Goal: Browse casually

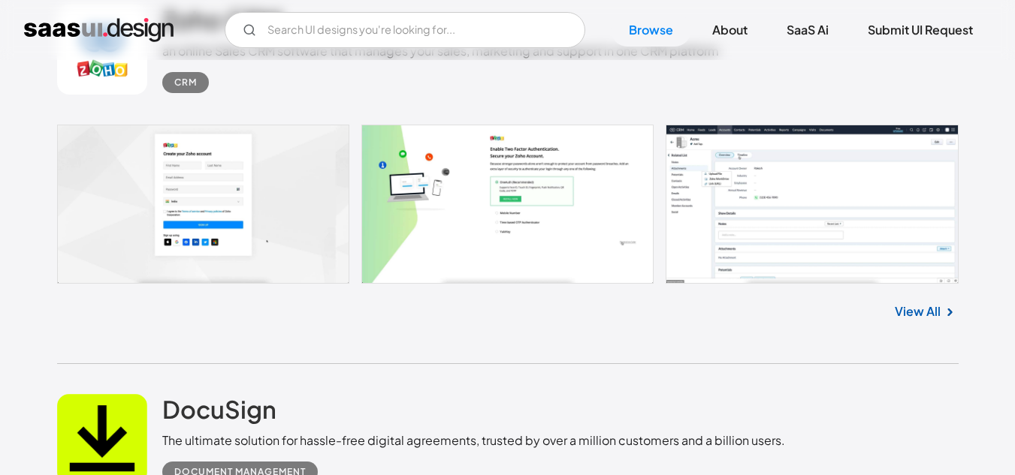
scroll to position [3152, 0]
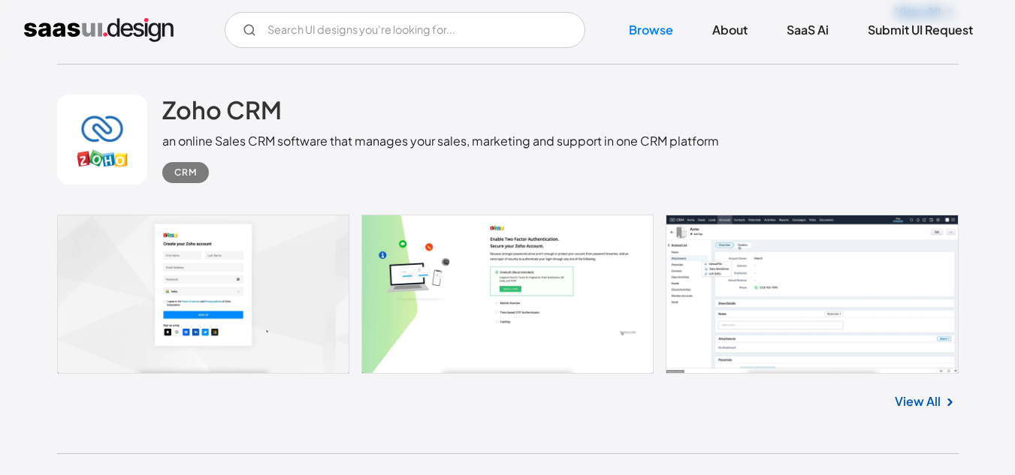
drag, startPoint x: 841, startPoint y: 222, endPoint x: 897, endPoint y: 111, distance: 124.6
click at [897, 111] on div "Zoho CRM an online Sales CRM software that manages your sales, marketing and su…" at bounding box center [507, 140] width 901 height 150
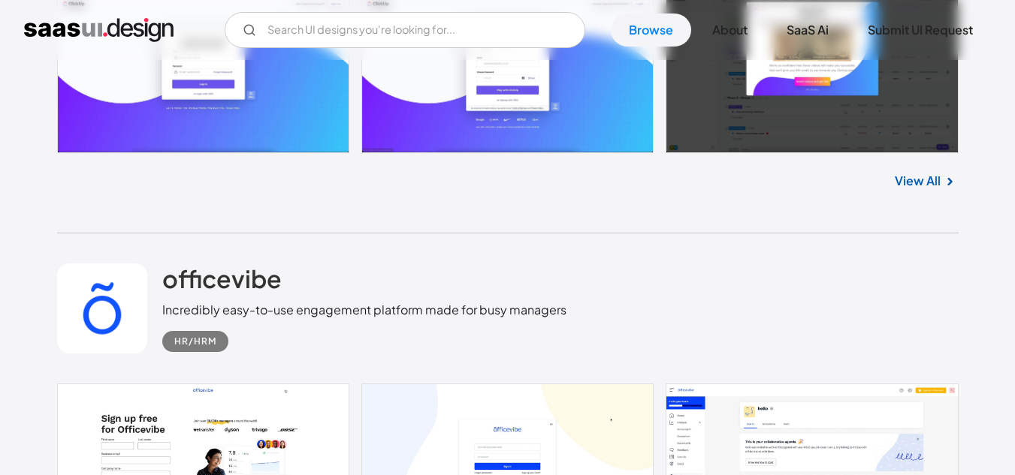
scroll to position [979, 0]
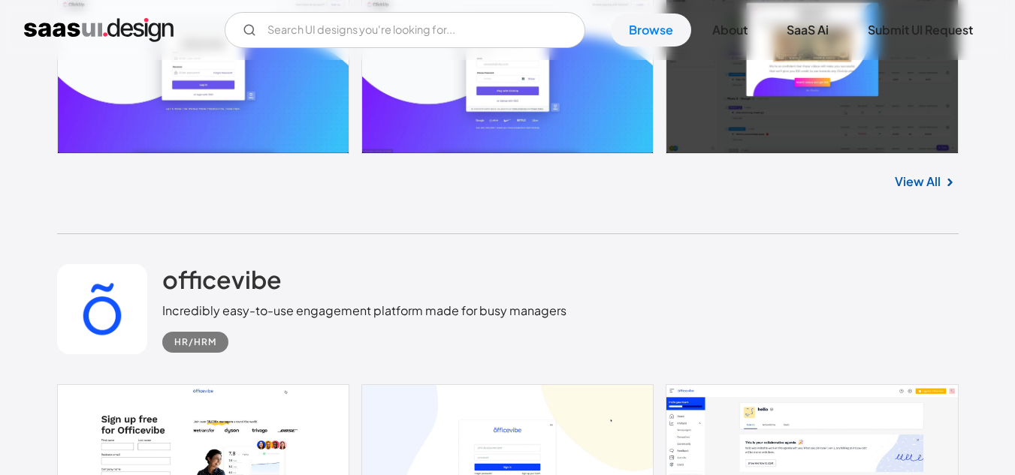
drag, startPoint x: 581, startPoint y: 336, endPoint x: 433, endPoint y: 169, distance: 223.0
click at [433, 169] on div "View All" at bounding box center [507, 179] width 901 height 50
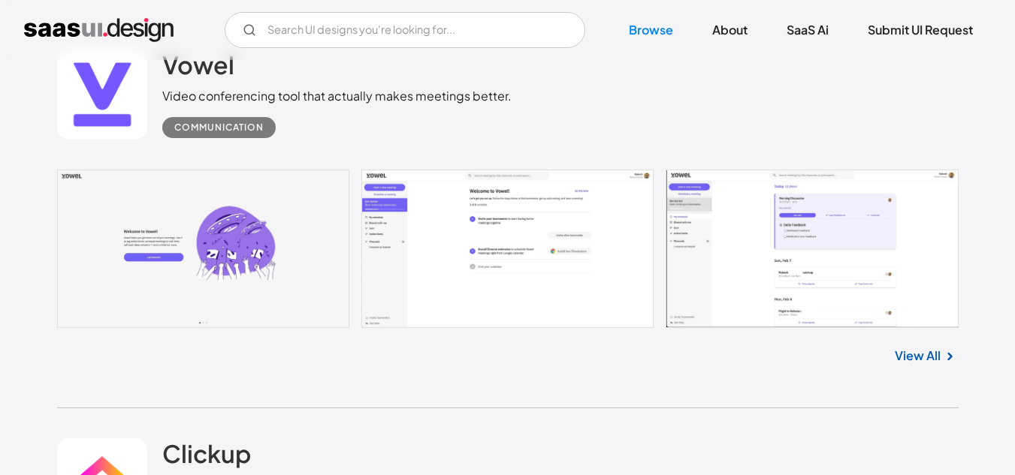
scroll to position [378, 0]
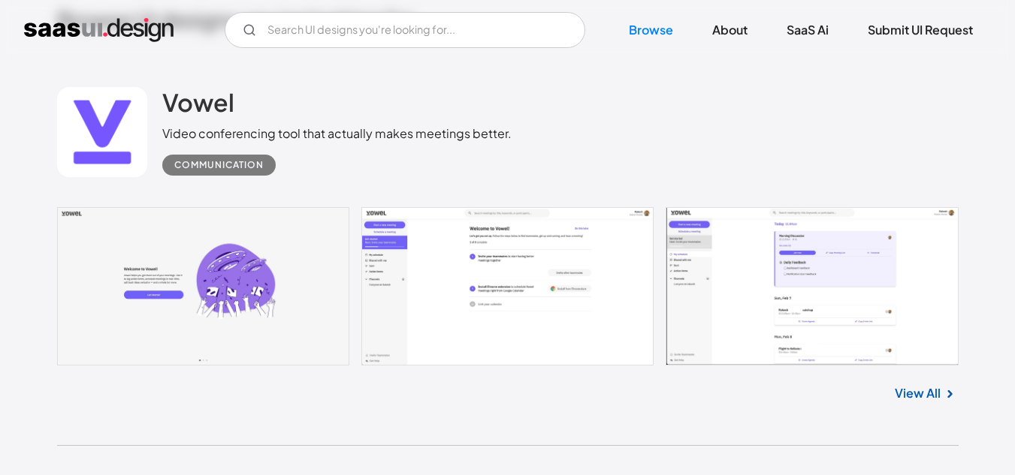
click at [722, 297] on link at bounding box center [507, 286] width 901 height 158
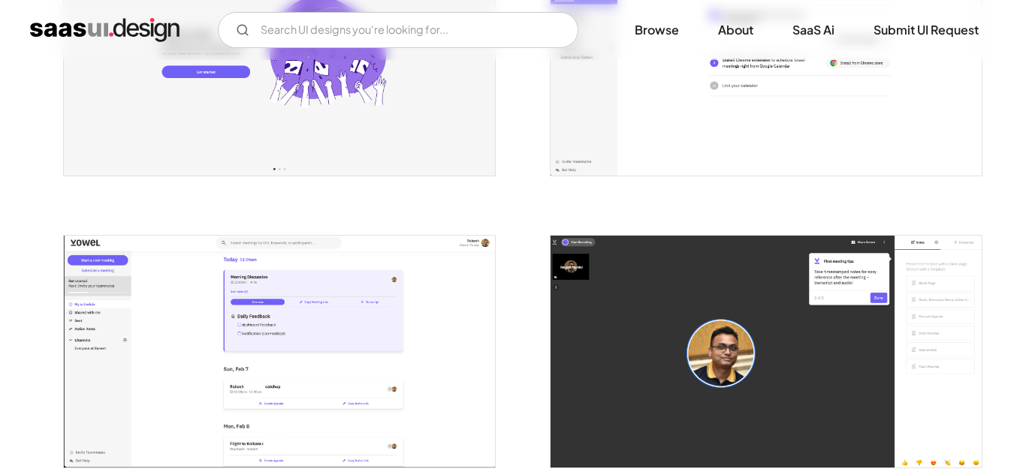
scroll to position [375, 0]
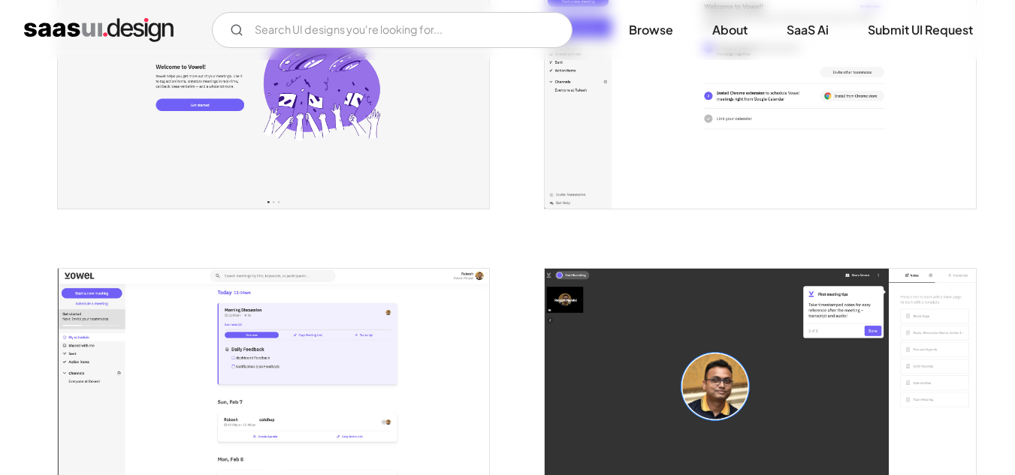
click at [596, 154] on img "open lightbox" at bounding box center [759, 92] width 431 height 232
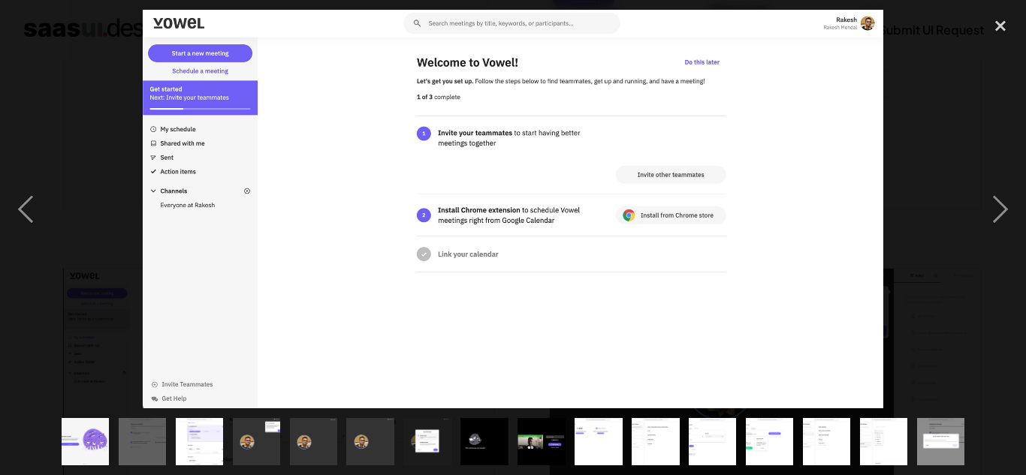
click at [100, 441] on img "show item 1 of 16" at bounding box center [85, 441] width 88 height 47
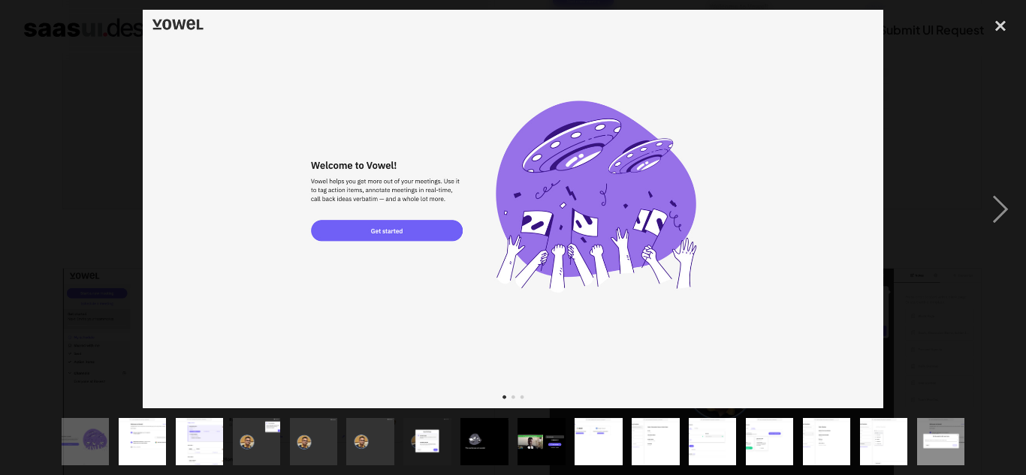
click at [141, 449] on img "show item 2 of 16" at bounding box center [142, 441] width 88 height 47
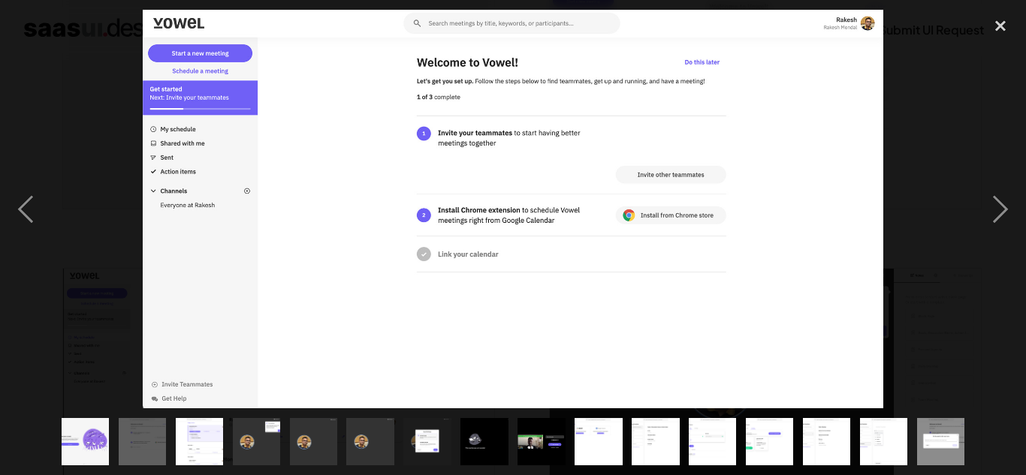
click at [191, 449] on img "show item 3 of 16" at bounding box center [199, 441] width 88 height 47
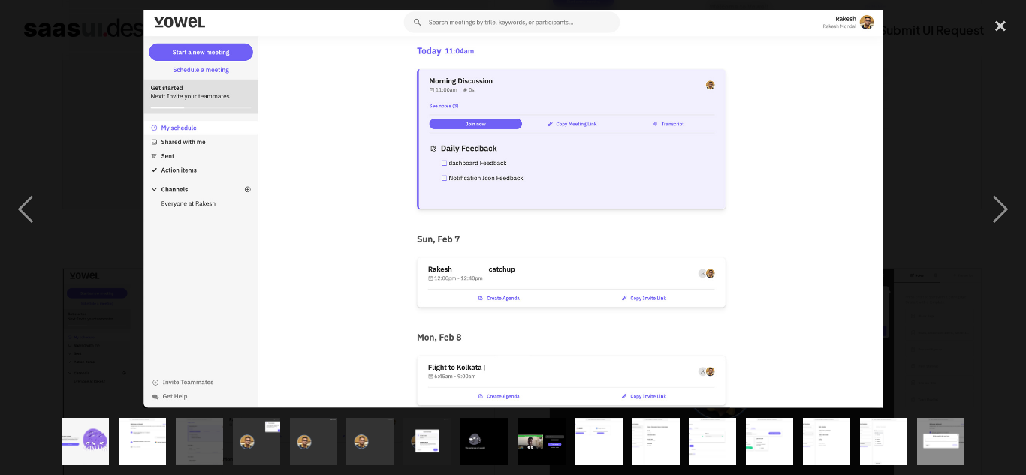
click at [168, 440] on div "show item 2 of 16" at bounding box center [141, 442] width 57 height 67
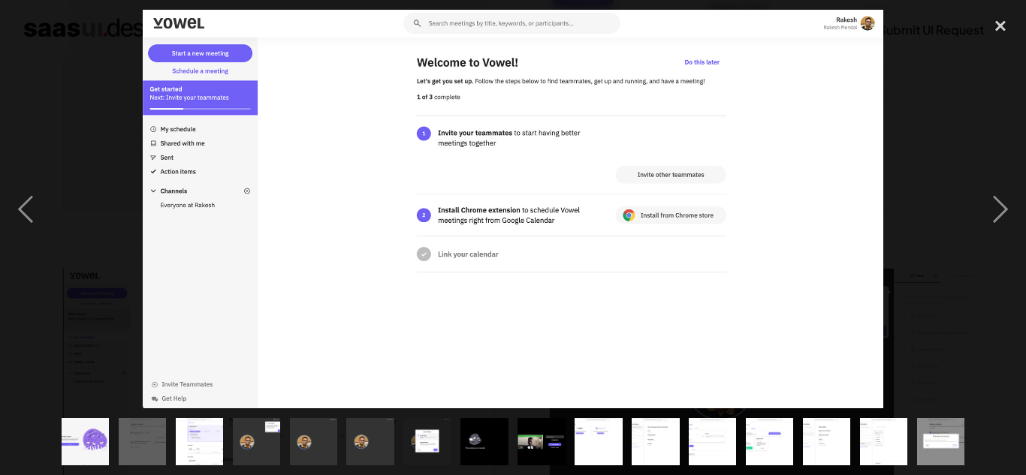
click at [275, 445] on img "show item 4 of 16" at bounding box center [257, 441] width 88 height 47
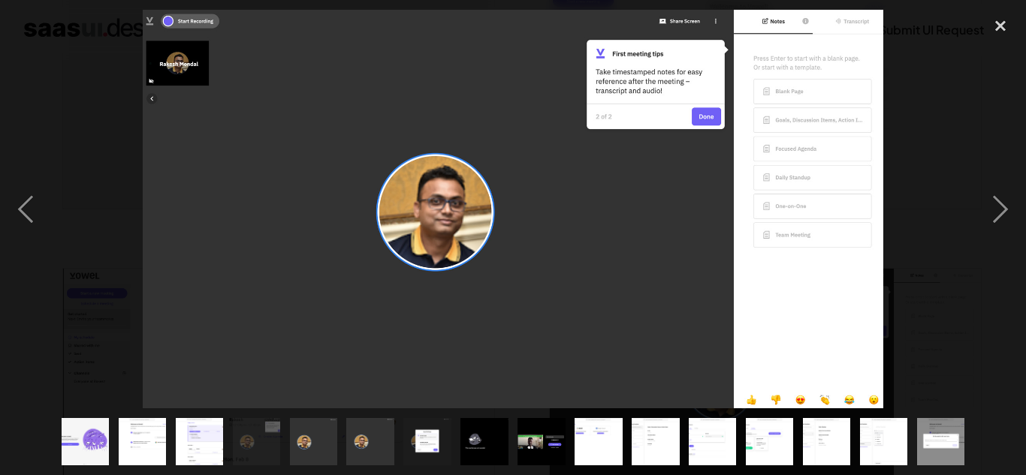
click at [309, 445] on img "show item 5 of 16" at bounding box center [313, 441] width 88 height 47
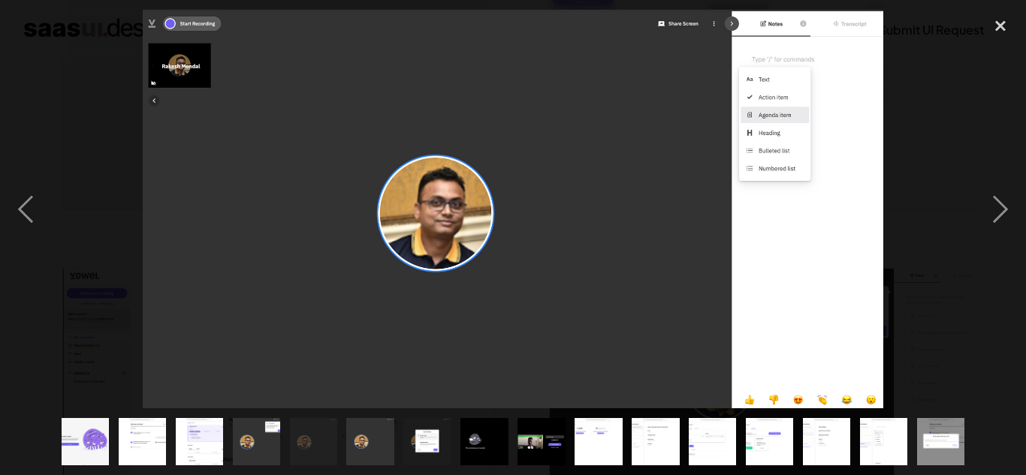
click at [360, 442] on img "show item 6 of 16" at bounding box center [370, 441] width 88 height 47
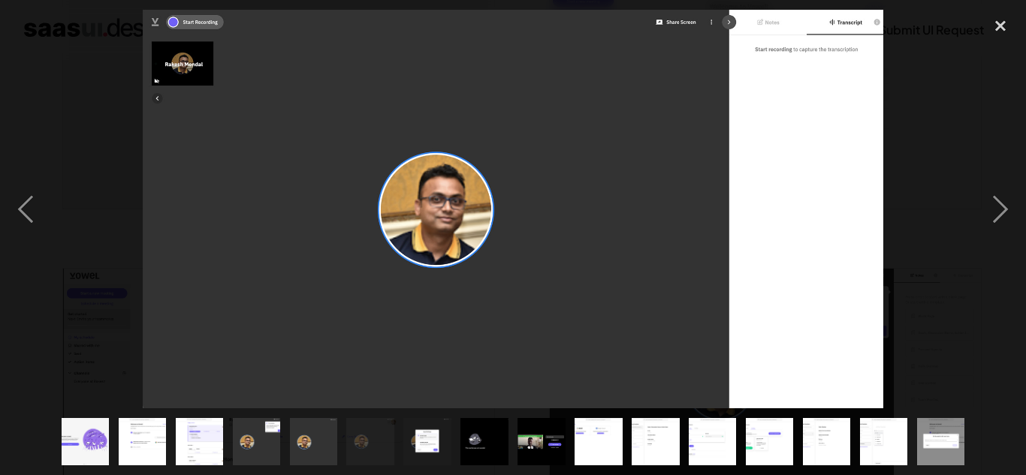
click at [398, 431] on div "show item 6 of 16" at bounding box center [370, 442] width 57 height 67
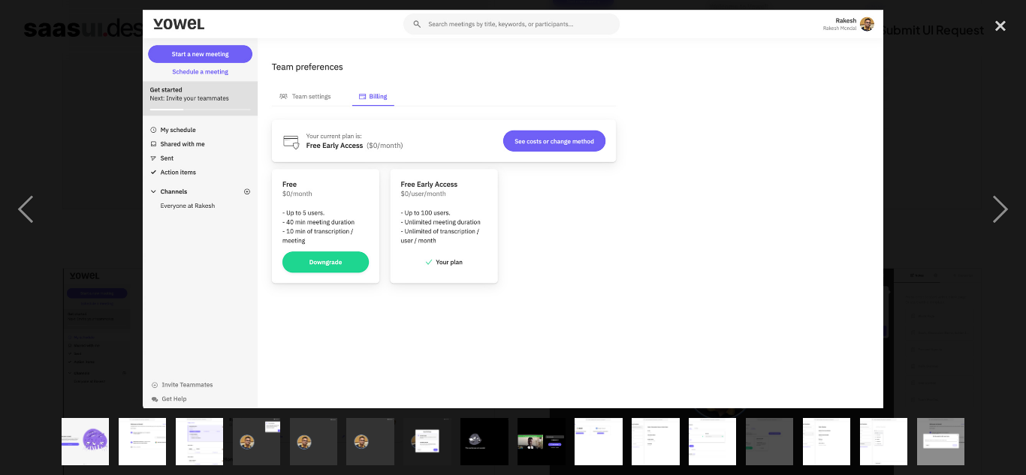
click at [577, 374] on img at bounding box center [513, 210] width 740 height 400
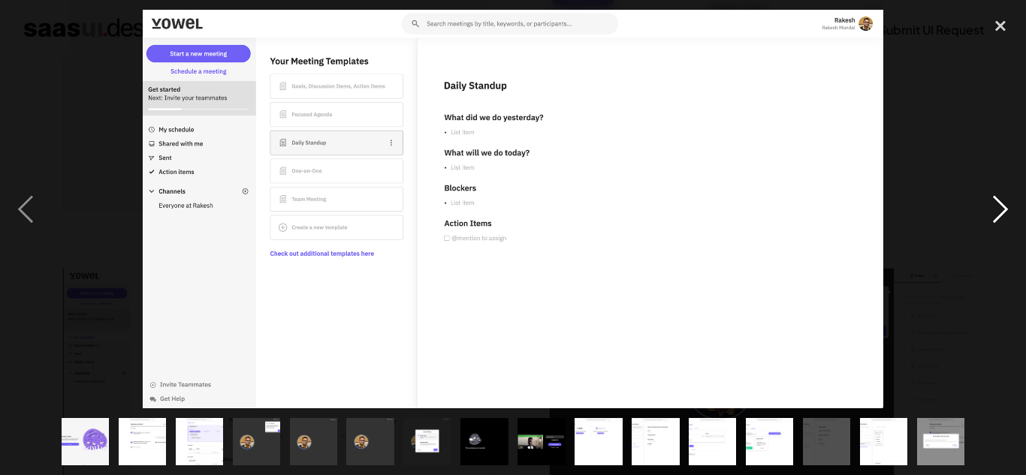
click at [1006, 210] on div "next image" at bounding box center [1000, 210] width 51 height 400
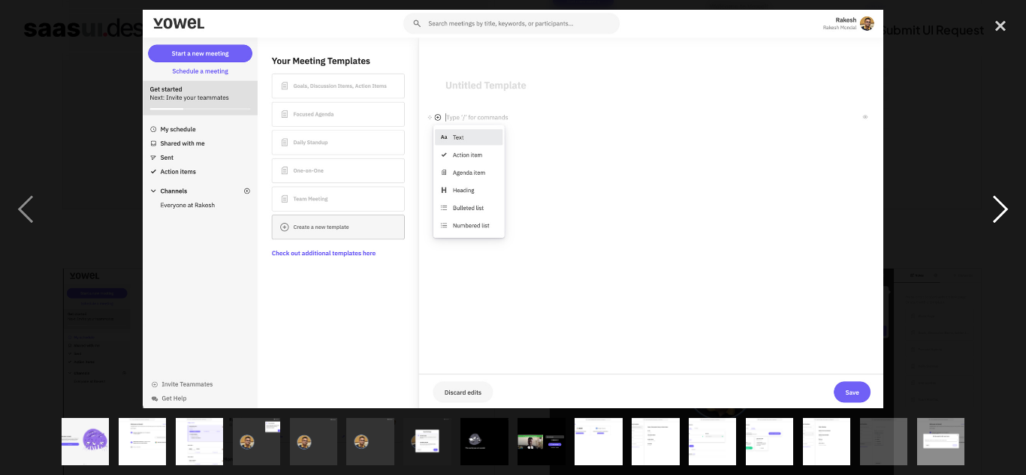
click at [1006, 210] on div "next image" at bounding box center [1000, 210] width 51 height 400
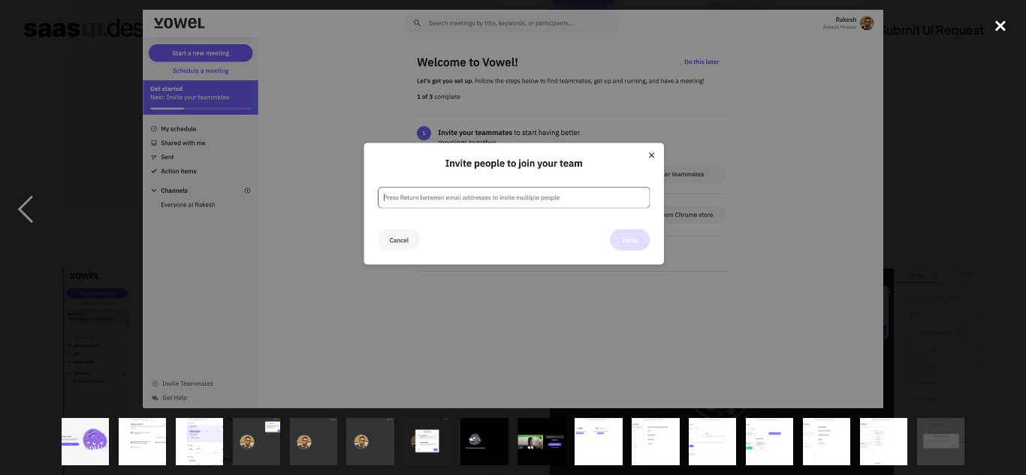
click at [1001, 22] on div "close lightbox" at bounding box center [1000, 26] width 51 height 33
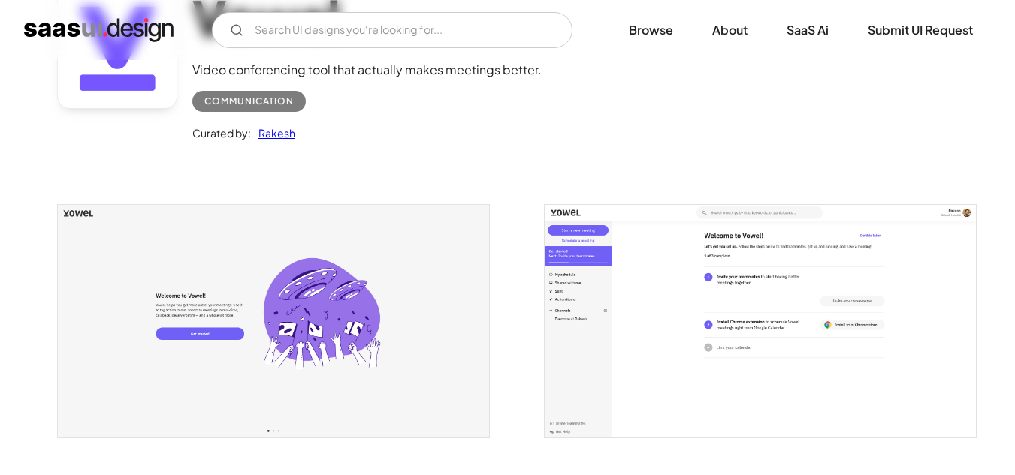
scroll to position [0, 0]
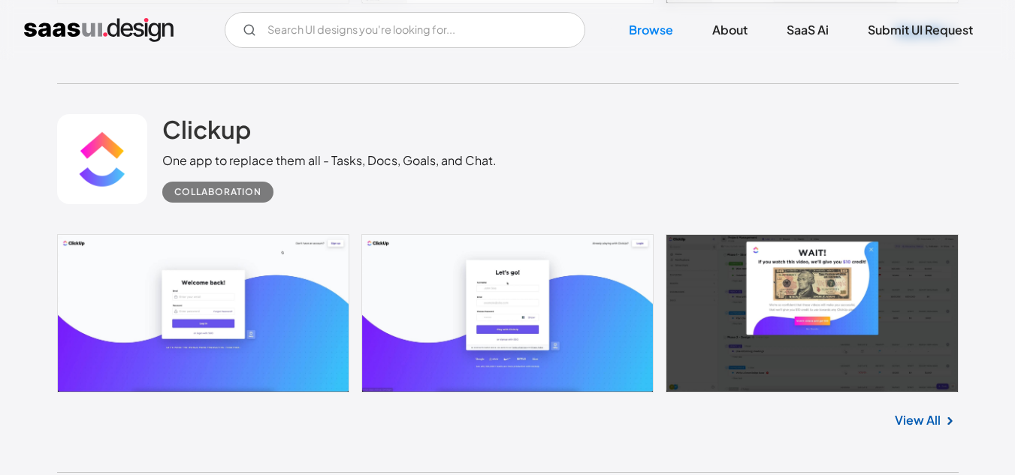
scroll to position [725, 0]
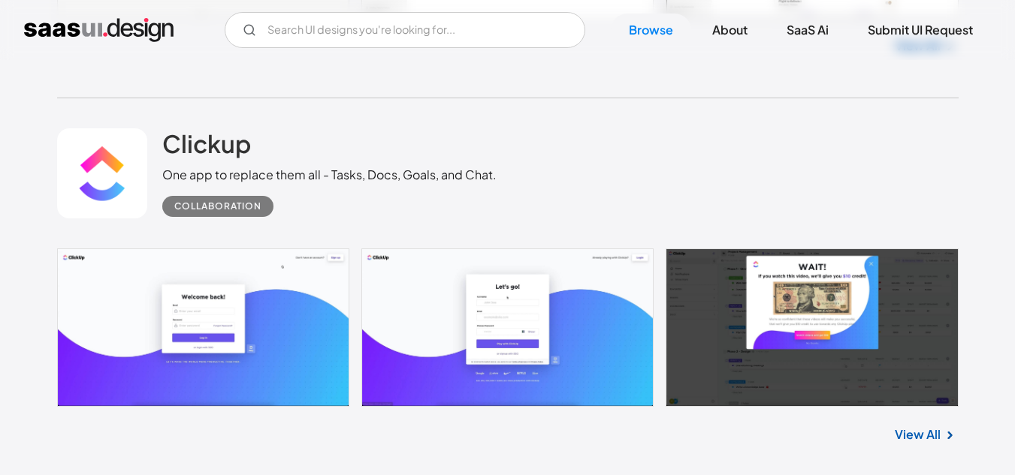
drag, startPoint x: 522, startPoint y: 296, endPoint x: 448, endPoint y: 296, distance: 73.6
click at [448, 296] on link at bounding box center [507, 328] width 901 height 158
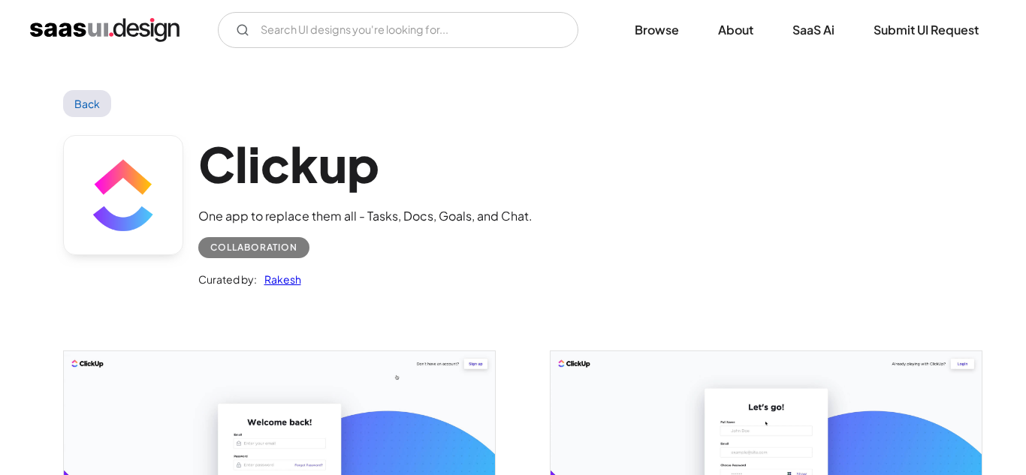
scroll to position [180, 0]
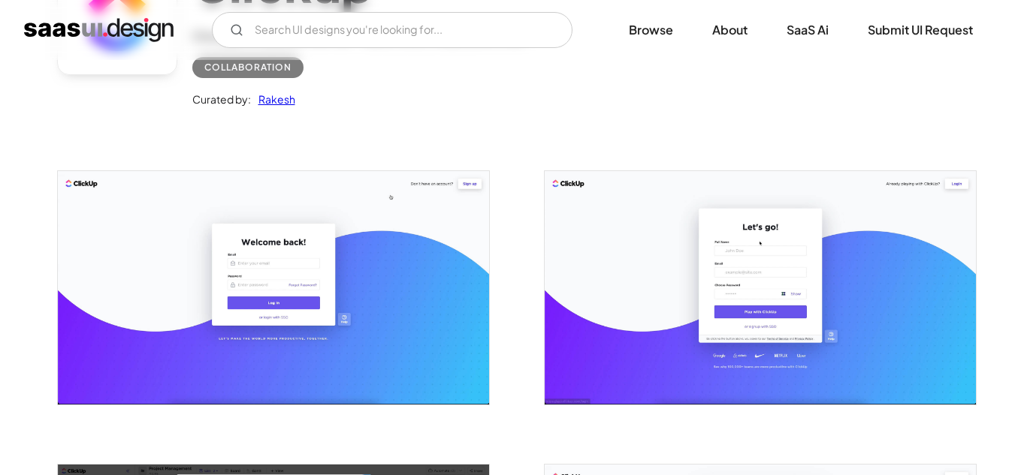
click at [381, 294] on img "open lightbox" at bounding box center [273, 287] width 431 height 233
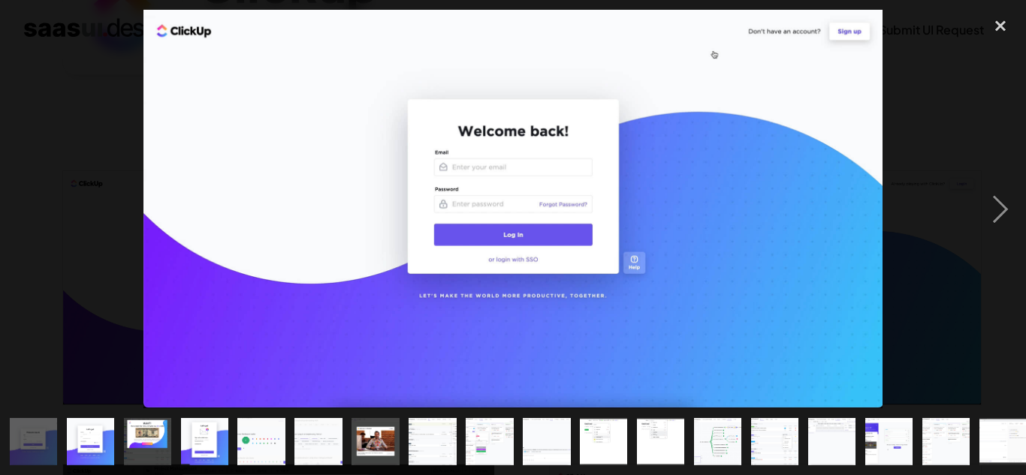
click at [28, 424] on img "show item 1 of 22" at bounding box center [33, 441] width 88 height 47
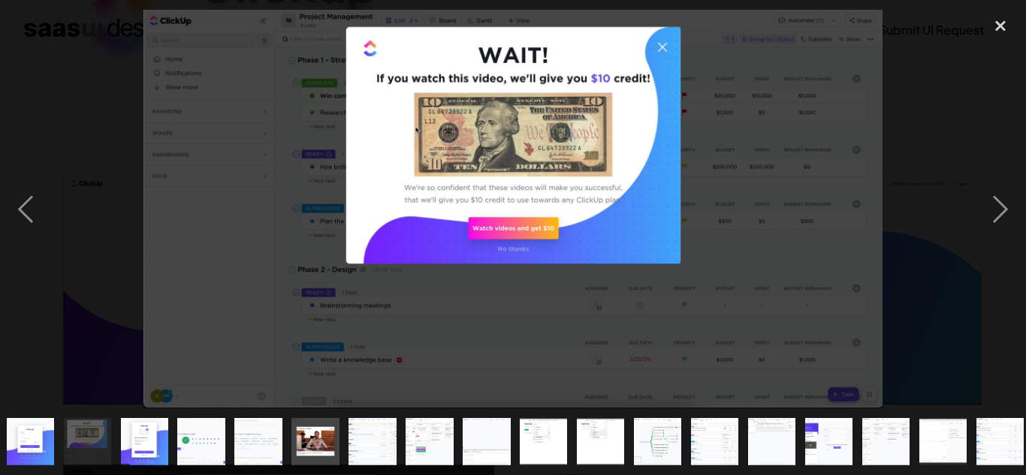
scroll to position [0, 90]
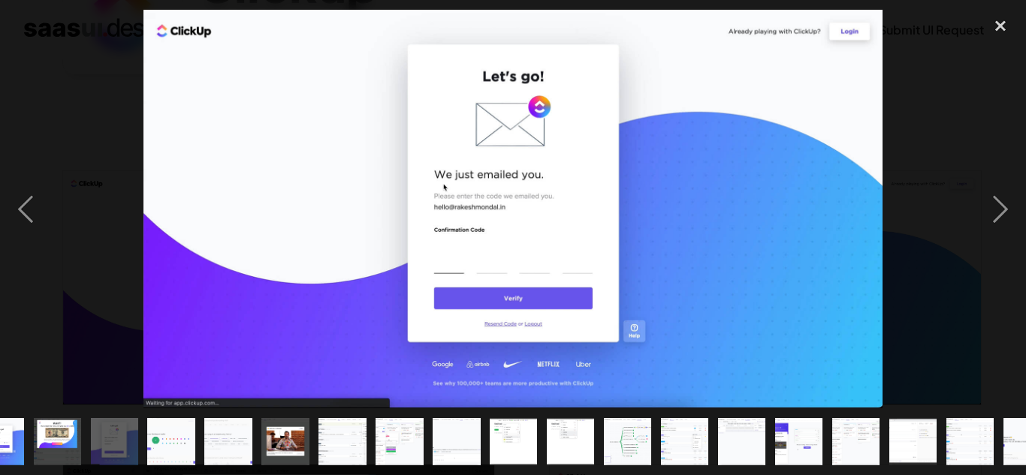
click at [672, 270] on img at bounding box center [512, 210] width 739 height 400
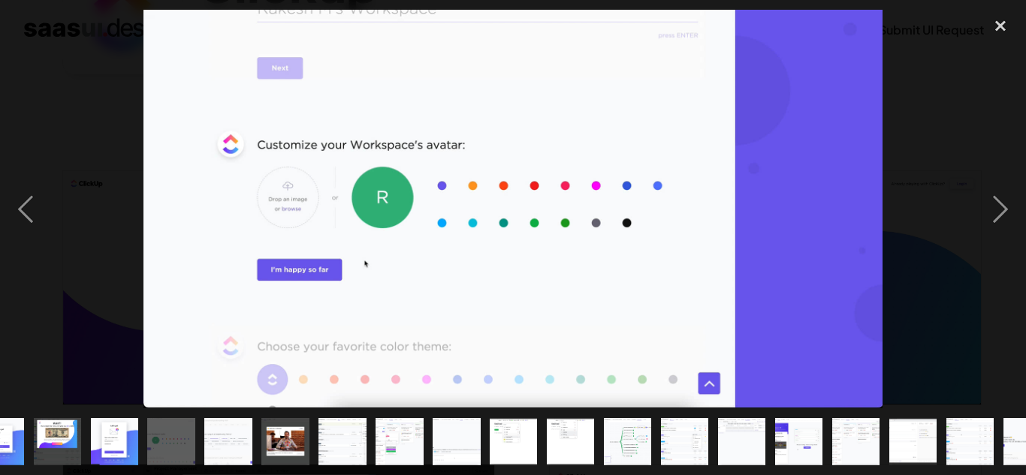
click at [175, 420] on img "show item 5 of 22" at bounding box center [172, 441] width 88 height 47
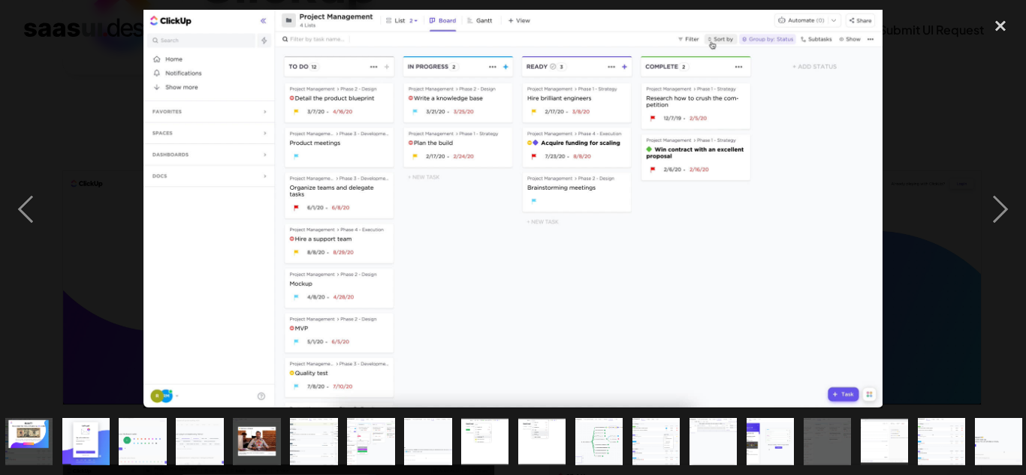
scroll to position [0, 89]
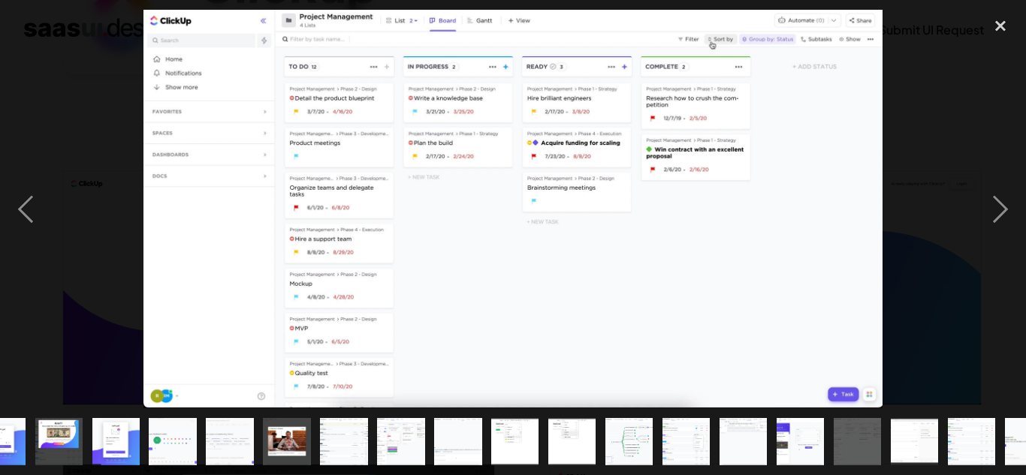
click at [746, 392] on img at bounding box center [512, 210] width 739 height 400
